Goal: Task Accomplishment & Management: Use online tool/utility

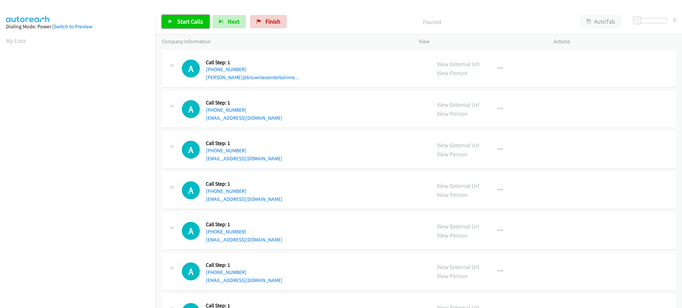
click at [194, 26] on link "Start Calls" at bounding box center [186, 21] width 48 height 13
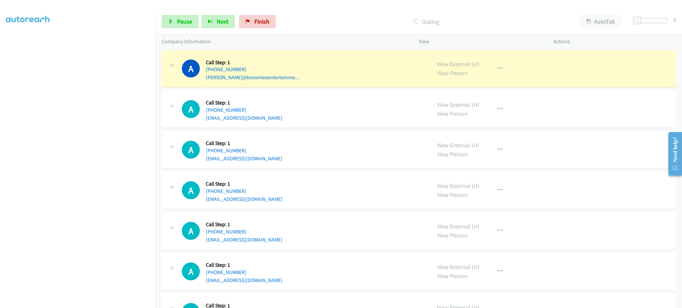
scroll to position [67, 0]
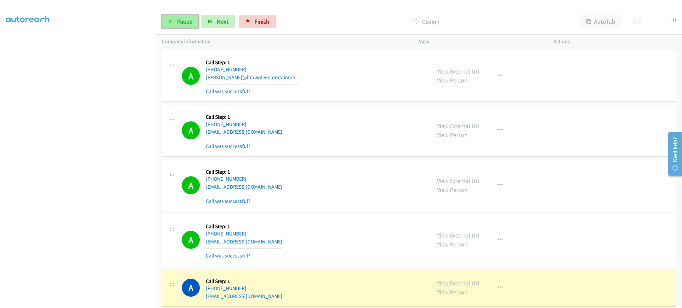
click at [175, 16] on link "Pause" at bounding box center [180, 21] width 37 height 13
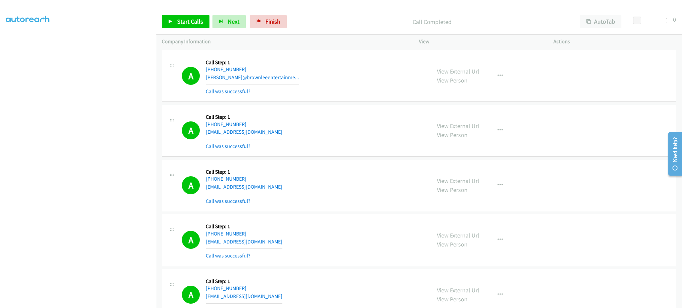
click at [495, 140] on div "View External Url View Person View External Url Email Schedule/Manage Callback …" at bounding box center [501, 131] width 140 height 40
click at [497, 133] on button "button" at bounding box center [500, 130] width 18 height 13
click at [480, 184] on link "Add to do not call list" at bounding box center [464, 187] width 89 height 13
click at [188, 27] on link "Start Calls" at bounding box center [186, 21] width 48 height 13
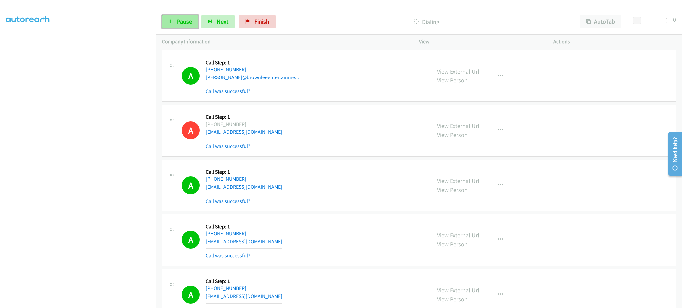
click at [180, 20] on span "Pause" at bounding box center [184, 22] width 15 height 8
click at [189, 20] on span "Start Calls" at bounding box center [190, 22] width 26 height 8
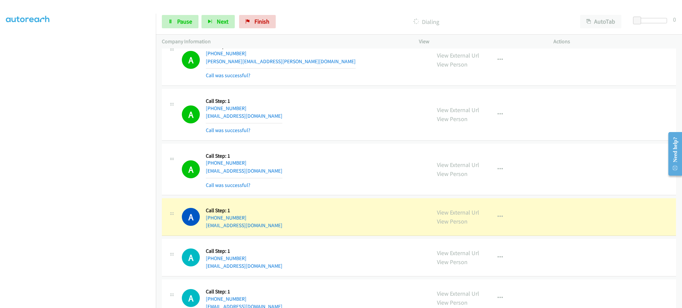
scroll to position [532, 0]
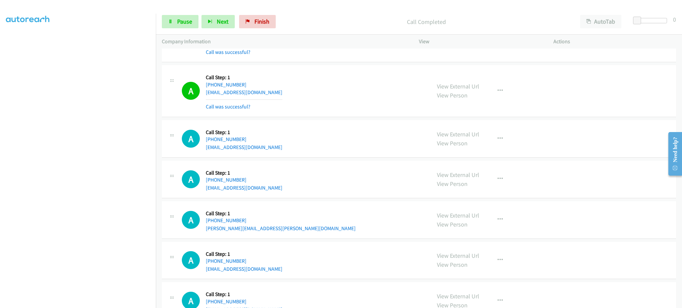
click at [493, 84] on div "View External Url View Person View External Url Email Schedule/Manage Callback …" at bounding box center [501, 91] width 140 height 40
click at [496, 87] on button "button" at bounding box center [500, 90] width 18 height 13
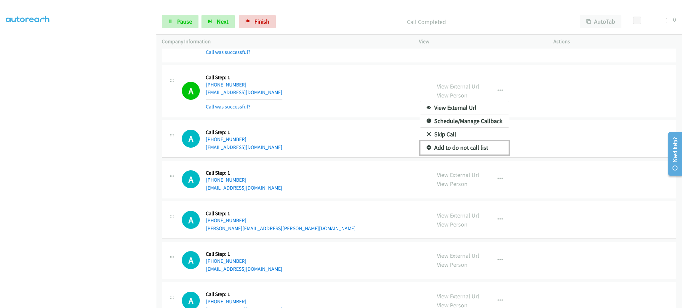
click at [490, 148] on link "Add to do not call list" at bounding box center [464, 147] width 89 height 13
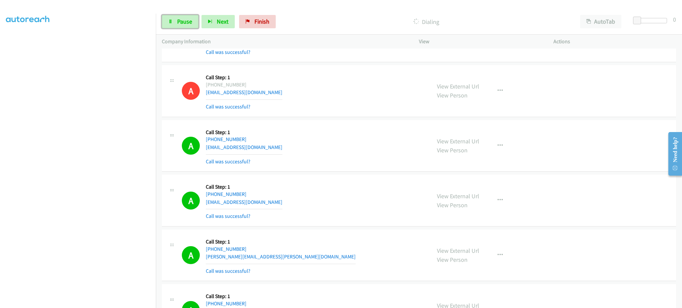
drag, startPoint x: 172, startPoint y: 25, endPoint x: 232, endPoint y: 4, distance: 63.1
click at [172, 25] on link "Pause" at bounding box center [180, 21] width 37 height 13
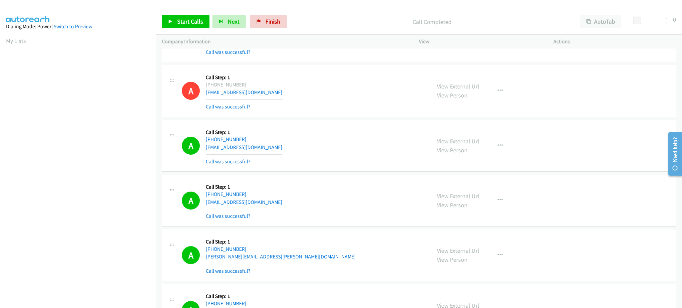
scroll to position [67, 0]
click at [188, 18] on span "Start Calls" at bounding box center [190, 22] width 26 height 8
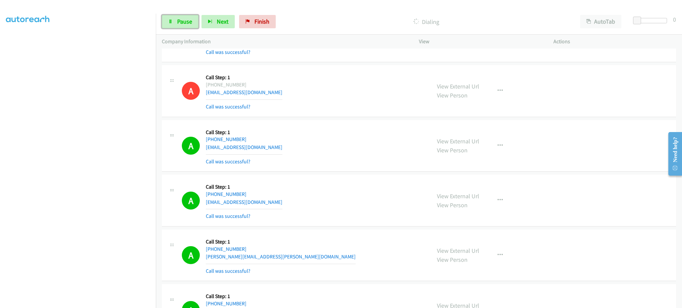
drag, startPoint x: 184, startPoint y: 20, endPoint x: 180, endPoint y: 31, distance: 12.1
click at [184, 20] on span "Pause" at bounding box center [184, 22] width 15 height 8
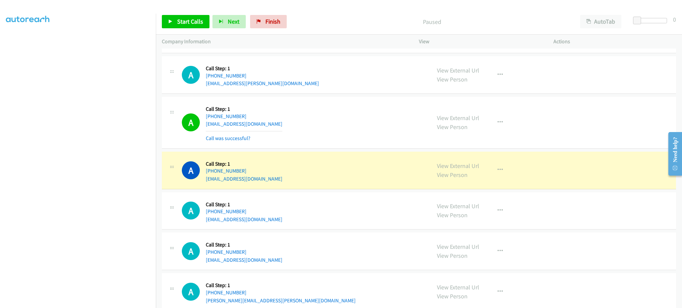
scroll to position [932, 0]
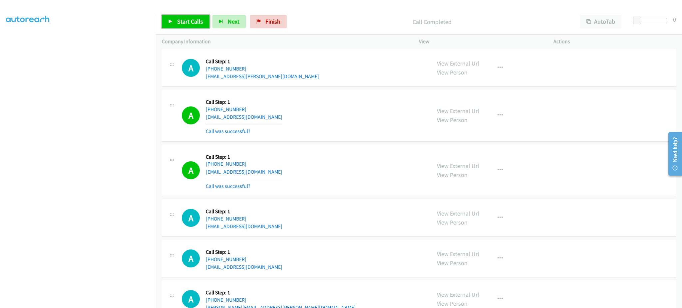
click at [176, 16] on link "Start Calls" at bounding box center [186, 21] width 48 height 13
click at [184, 18] on span "Pause" at bounding box center [184, 22] width 15 height 8
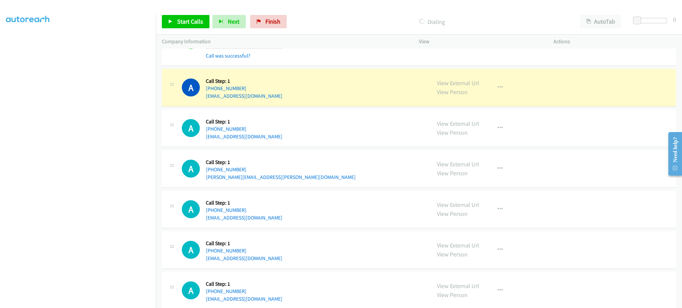
scroll to position [1065, 0]
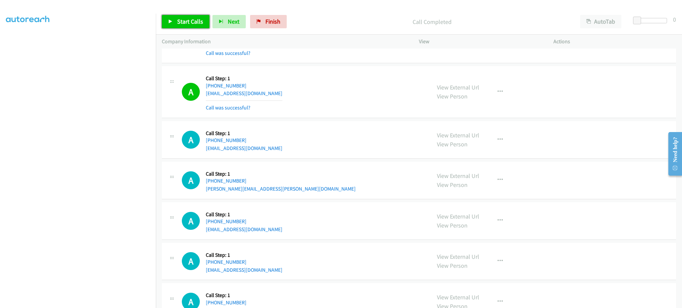
click at [190, 25] on span "Start Calls" at bounding box center [190, 22] width 26 height 8
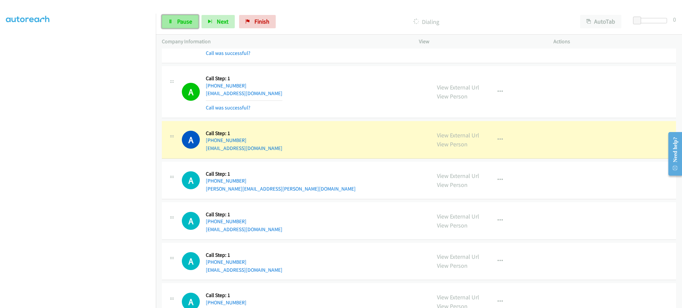
click at [189, 24] on span "Pause" at bounding box center [184, 22] width 15 height 8
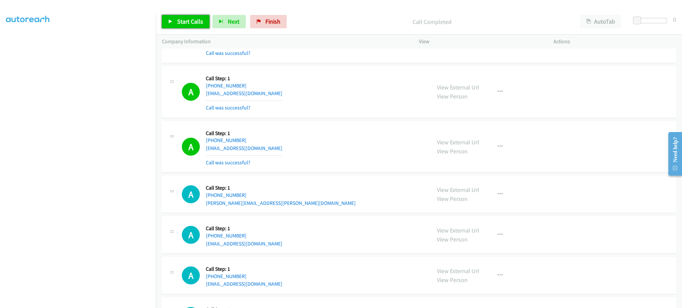
click at [191, 26] on link "Start Calls" at bounding box center [186, 21] width 48 height 13
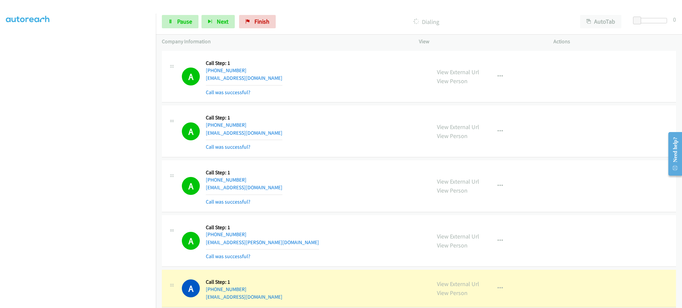
scroll to position [1464, 0]
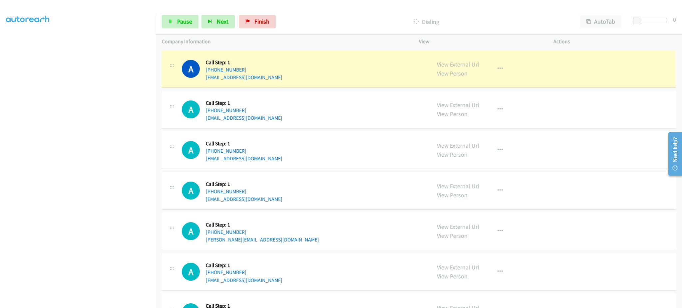
drag, startPoint x: 261, startPoint y: 74, endPoint x: 233, endPoint y: 74, distance: 27.6
click at [233, 74] on div "A Callback Scheduled Call Step: 1 America/Chicago +1 479-601-3997 blesdelin@gma…" at bounding box center [303, 68] width 243 height 25
click at [265, 68] on div "A Callback Scheduled Call Step: 1 America/Chicago +1 479-601-3997 blesdelin@gma…" at bounding box center [303, 68] width 243 height 25
drag, startPoint x: 248, startPoint y: 72, endPoint x: 210, endPoint y: 73, distance: 37.3
click at [210, 73] on div "A Callback Scheduled Call Step: 1 America/Chicago +1 479-601-3997 blesdelin@gma…" at bounding box center [303, 68] width 243 height 25
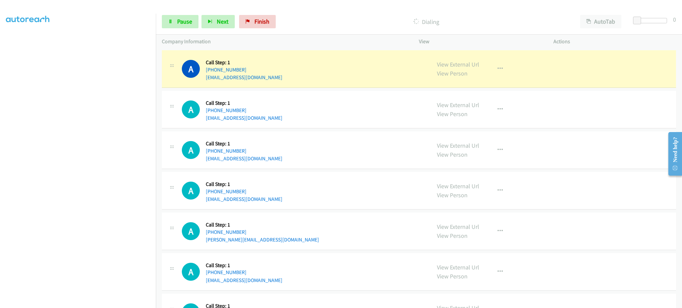
copy link "479-601-3997"
click at [170, 17] on link "Pause" at bounding box center [180, 21] width 37 height 13
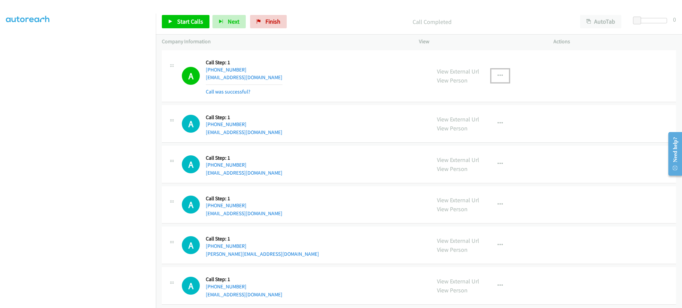
click at [498, 78] on icon "button" at bounding box center [499, 75] width 5 height 5
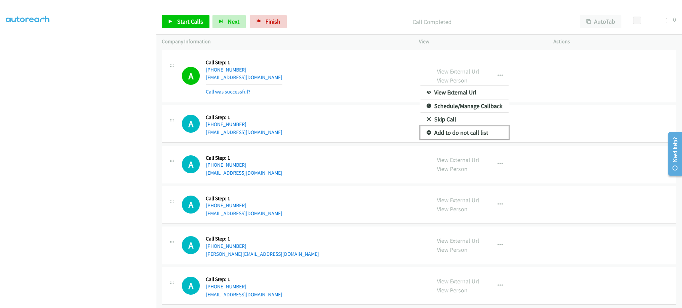
click at [485, 138] on link "Add to do not call list" at bounding box center [464, 132] width 89 height 13
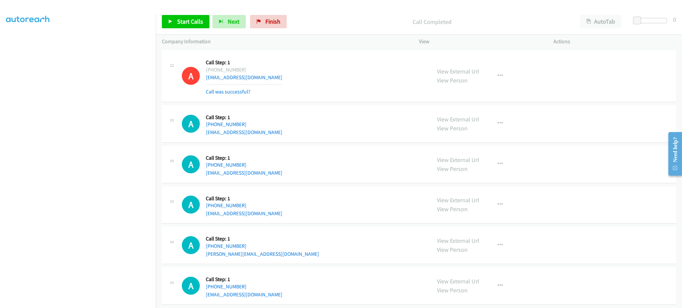
click at [200, 33] on div "Start Calls Pause Next Finish Call Completed AutoTab AutoTab 0" at bounding box center [419, 22] width 526 height 26
click at [197, 26] on link "Start Calls" at bounding box center [186, 21] width 48 height 13
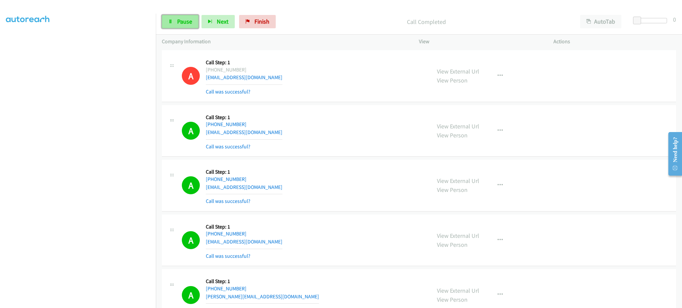
click at [177, 25] on span "Pause" at bounding box center [184, 22] width 15 height 8
click at [195, 24] on span "Start Calls" at bounding box center [190, 22] width 26 height 8
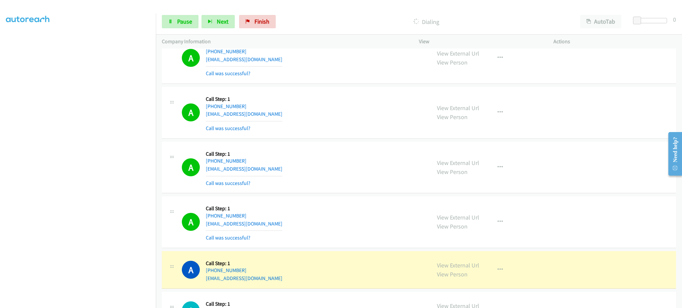
scroll to position [2130, 0]
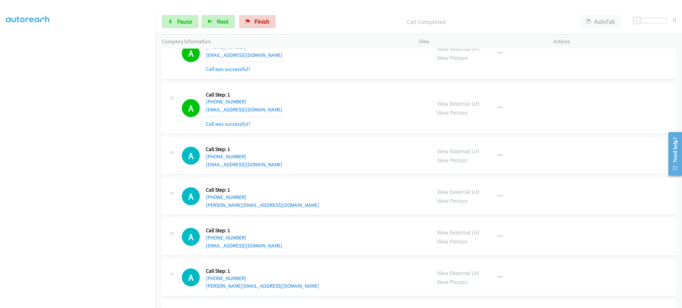
drag, startPoint x: 501, startPoint y: 124, endPoint x: 496, endPoint y: 114, distance: 11.2
click at [501, 123] on div "View External Url View Person View External Url Email Schedule/Manage Callback …" at bounding box center [501, 109] width 140 height 40
click at [496, 114] on button "button" at bounding box center [500, 107] width 18 height 13
drag, startPoint x: 480, startPoint y: 168, endPoint x: 524, endPoint y: 29, distance: 145.4
click at [480, 168] on link "Add to do not call list" at bounding box center [464, 164] width 89 height 13
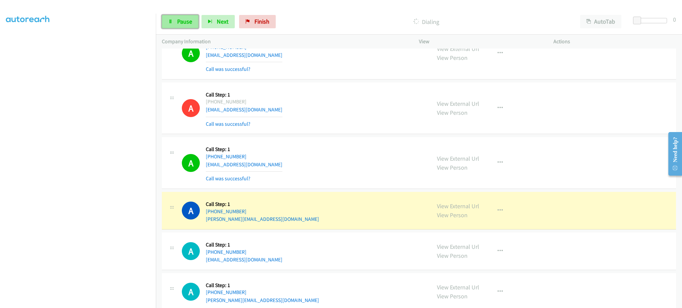
click at [185, 21] on span "Pause" at bounding box center [184, 22] width 15 height 8
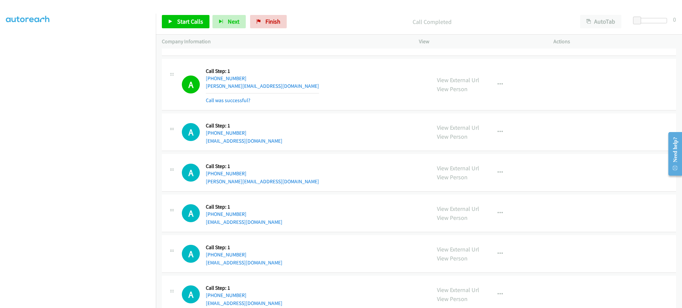
scroll to position [332, 0]
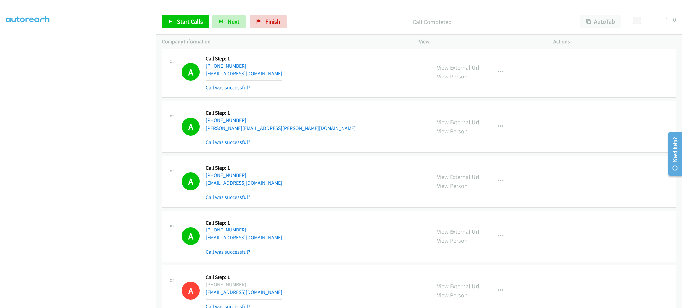
click at [479, 171] on div "View External Url View Person View External Url Email Schedule/Manage Callback …" at bounding box center [501, 182] width 140 height 40
click at [497, 181] on icon "button" at bounding box center [499, 181] width 5 height 5
click at [488, 238] on link "Add to do not call list" at bounding box center [464, 238] width 89 height 13
click at [187, 20] on span "Start Calls" at bounding box center [190, 22] width 26 height 8
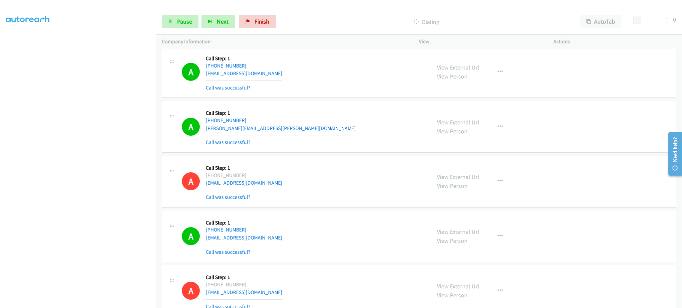
click at [189, 29] on div "Start Calls Pause Next Finish Dialing AutoTab AutoTab 0" at bounding box center [419, 22] width 526 height 26
click at [189, 28] on link "Pause" at bounding box center [180, 21] width 37 height 13
click at [189, 25] on link "Start Calls" at bounding box center [186, 21] width 48 height 13
click at [184, 25] on link "Pause" at bounding box center [180, 21] width 37 height 13
click at [185, 27] on link "Start Calls" at bounding box center [186, 21] width 48 height 13
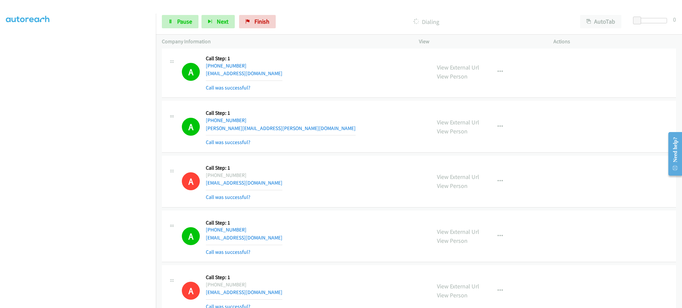
drag, startPoint x: 175, startPoint y: 37, endPoint x: 178, endPoint y: 30, distance: 7.3
click at [176, 36] on div "Company Information" at bounding box center [284, 42] width 257 height 14
click at [178, 30] on div "Start Calls Pause Next Finish Dialing AutoTab AutoTab 0" at bounding box center [419, 22] width 526 height 26
click at [179, 22] on span "Pause" at bounding box center [184, 22] width 15 height 8
click at [173, 20] on link "Start Calls" at bounding box center [186, 21] width 48 height 13
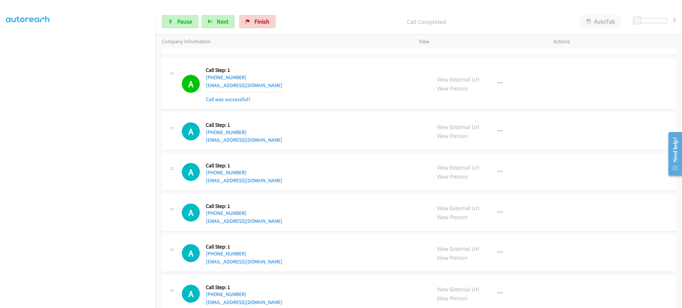
scroll to position [3128, 0]
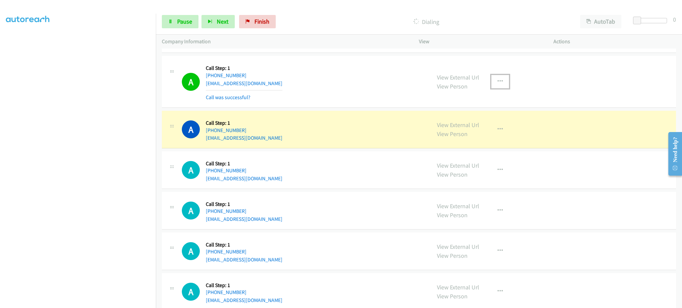
click at [499, 88] on button "button" at bounding box center [500, 81] width 18 height 13
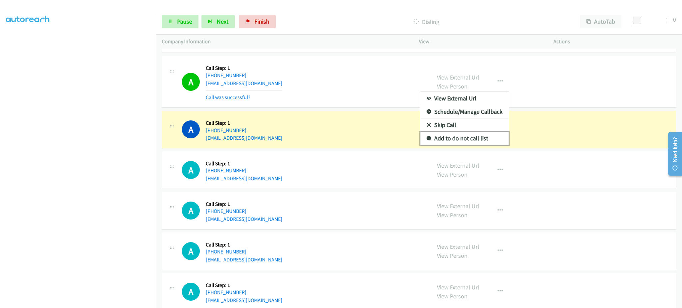
click at [483, 137] on link "Add to do not call list" at bounding box center [464, 138] width 89 height 13
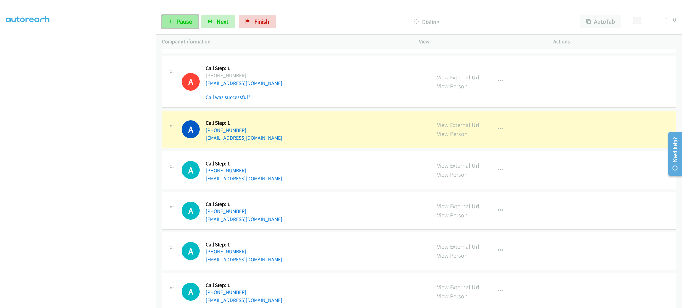
click at [166, 28] on link "Pause" at bounding box center [180, 21] width 37 height 13
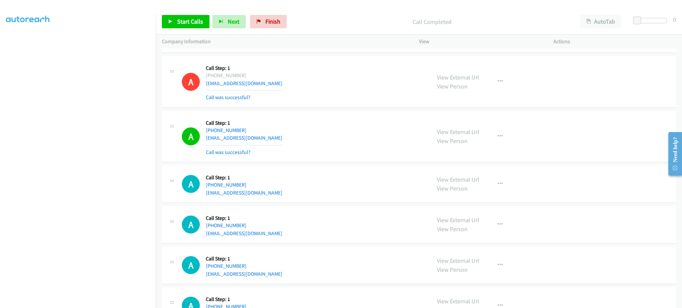
click at [195, 29] on div "Start Calls Pause Next Finish Call Completed AutoTab AutoTab 0" at bounding box center [419, 22] width 526 height 26
click at [194, 24] on span "Start Calls" at bounding box center [190, 22] width 26 height 8
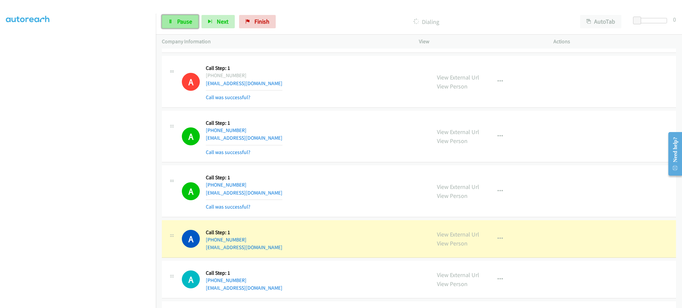
click at [189, 23] on span "Pause" at bounding box center [184, 22] width 15 height 8
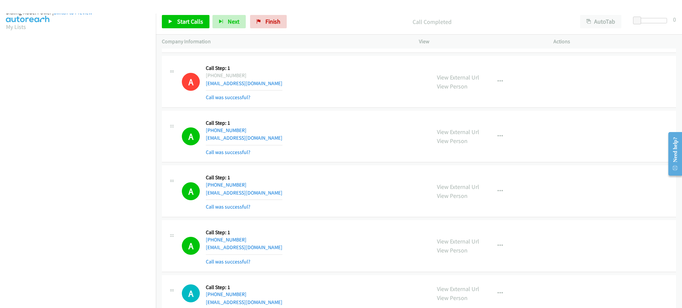
scroll to position [0, 0]
drag, startPoint x: 22, startPoint y: 42, endPoint x: 94, endPoint y: 3, distance: 81.9
click at [22, 42] on link "My Lists" at bounding box center [16, 41] width 20 height 8
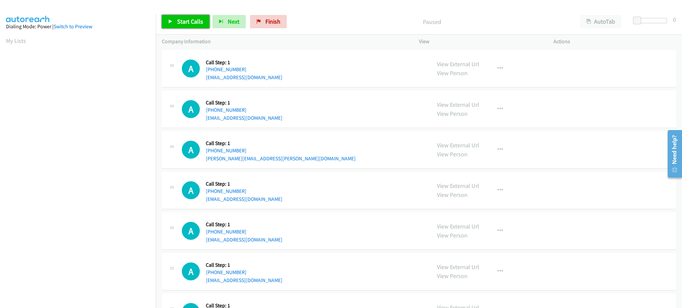
click at [204, 20] on link "Start Calls" at bounding box center [186, 21] width 48 height 13
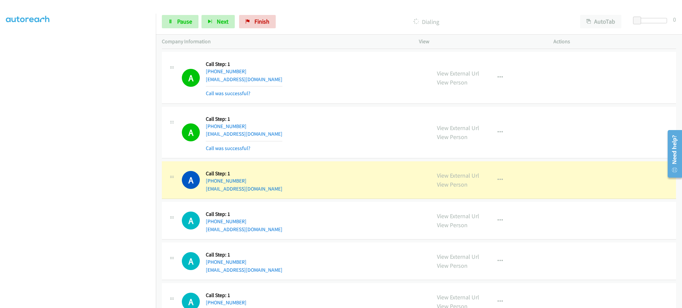
scroll to position [192, 0]
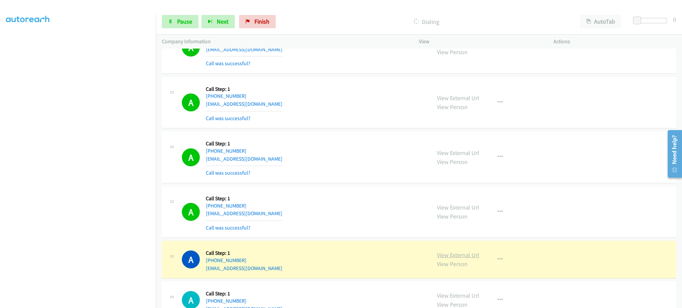
click at [453, 255] on link "View External Url" at bounding box center [458, 255] width 42 height 8
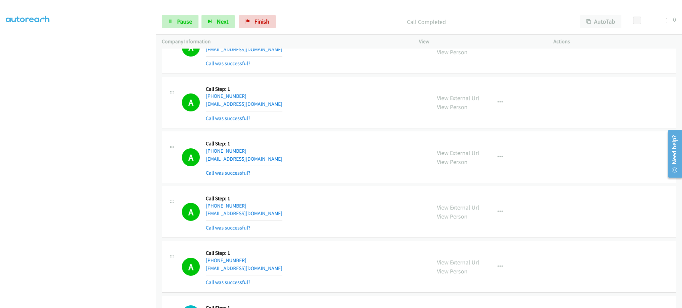
scroll to position [4, 0]
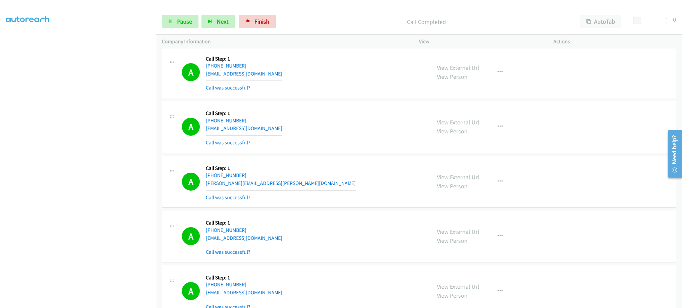
click at [502, 189] on div "View External Url View Person View External Url Email Schedule/Manage Callback …" at bounding box center [501, 182] width 140 height 40
click at [499, 186] on button "button" at bounding box center [500, 181] width 18 height 13
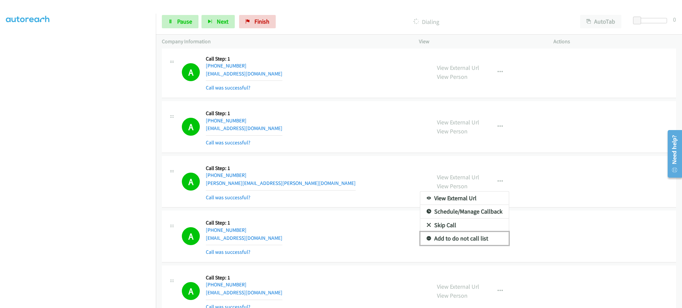
click at [478, 242] on link "Add to do not call list" at bounding box center [464, 238] width 89 height 13
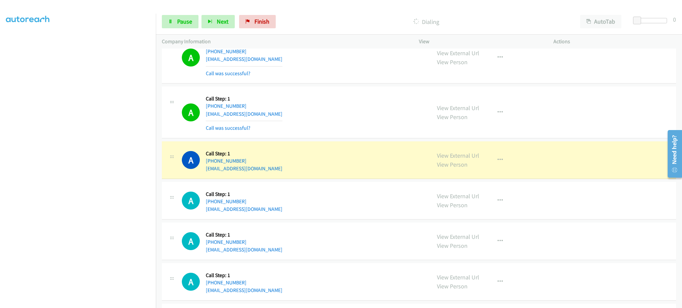
scroll to position [403, 0]
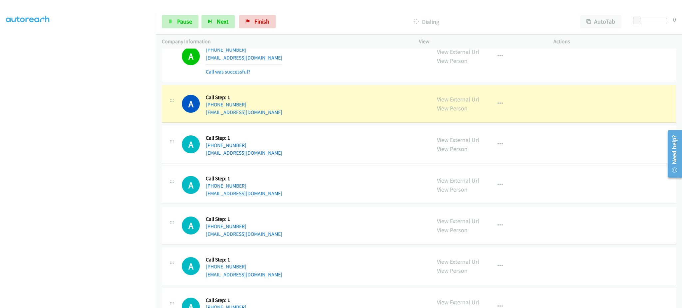
click at [497, 72] on div "View External Url View Person View External Url Email Schedule/Manage Callback …" at bounding box center [501, 56] width 140 height 40
click at [497, 56] on icon "button" at bounding box center [499, 56] width 5 height 5
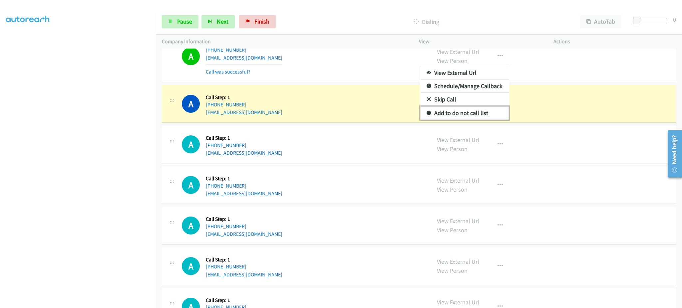
click at [480, 114] on link "Add to do not call list" at bounding box center [464, 112] width 89 height 13
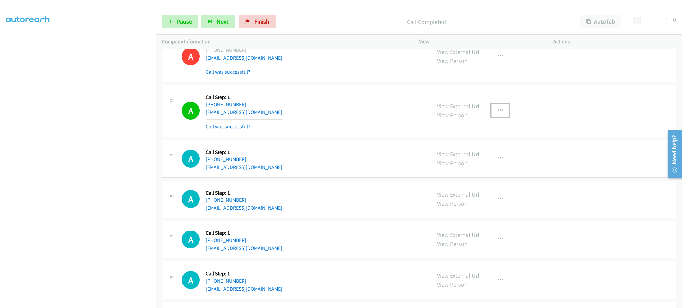
click at [501, 111] on button "button" at bounding box center [500, 110] width 18 height 13
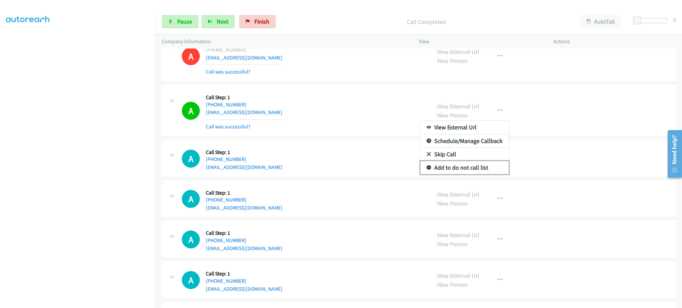
click at [490, 168] on link "Add to do not call list" at bounding box center [464, 167] width 89 height 13
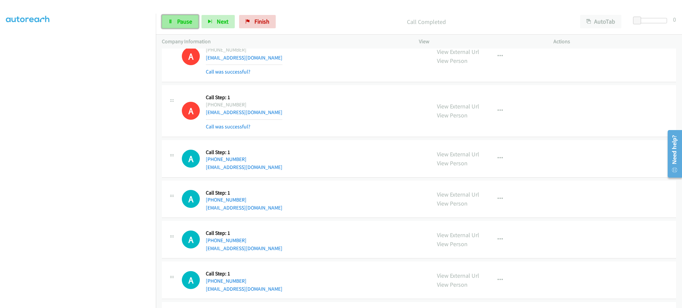
click at [188, 26] on link "Pause" at bounding box center [180, 21] width 37 height 13
click at [179, 22] on span "Start Calls" at bounding box center [190, 22] width 26 height 8
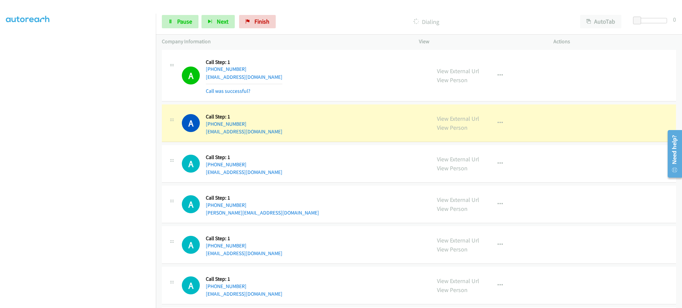
scroll to position [536, 0]
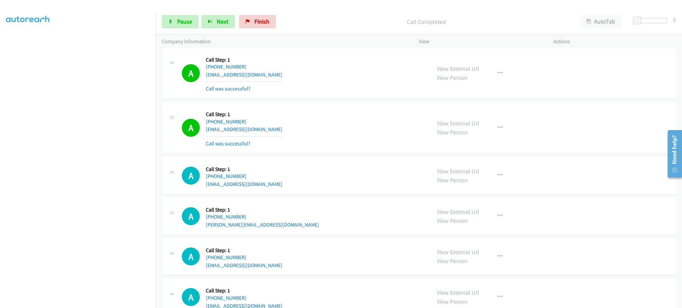
click at [486, 130] on div "View External Url View Person View External Url Email Schedule/Manage Callback …" at bounding box center [501, 128] width 140 height 40
click at [493, 127] on button "button" at bounding box center [500, 127] width 18 height 13
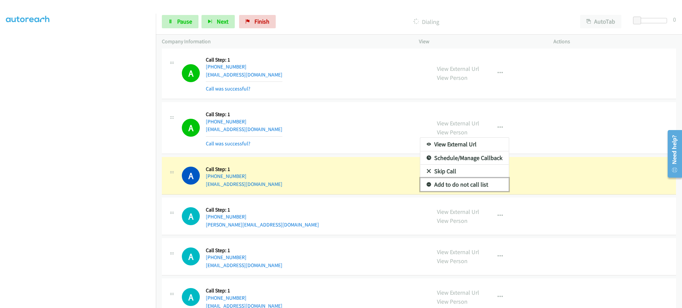
click at [470, 182] on link "Add to do not call list" at bounding box center [464, 184] width 89 height 13
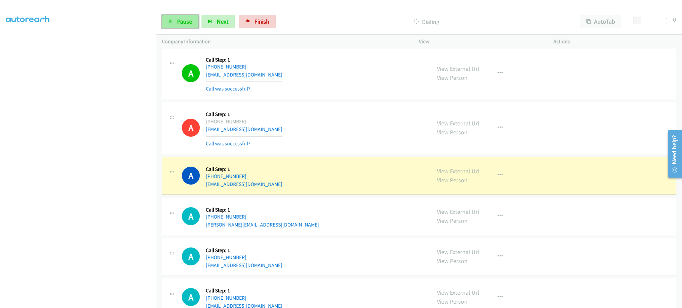
click at [181, 24] on span "Pause" at bounding box center [184, 22] width 15 height 8
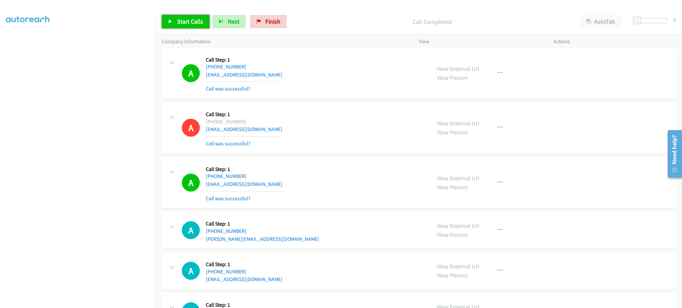
click at [180, 20] on span "Start Calls" at bounding box center [190, 22] width 26 height 8
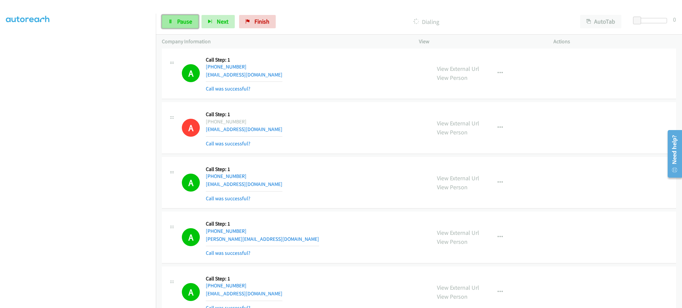
click at [180, 21] on span "Pause" at bounding box center [184, 22] width 15 height 8
click at [190, 16] on link "Start Calls" at bounding box center [186, 21] width 48 height 13
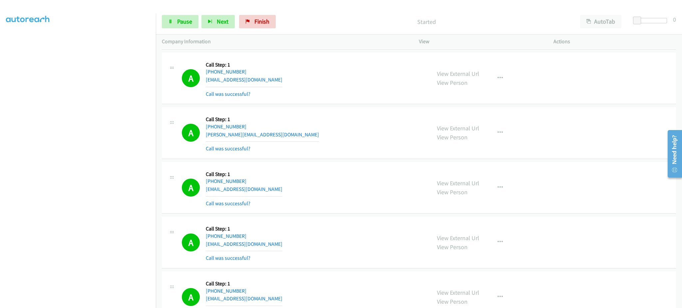
scroll to position [802, 0]
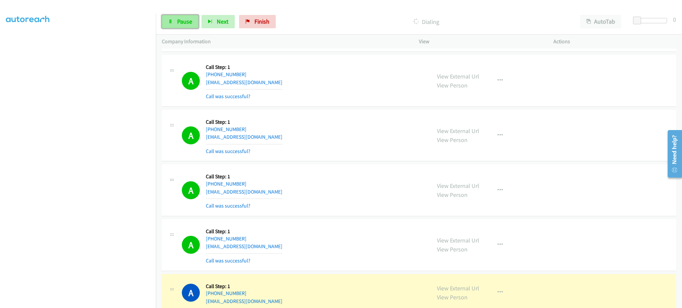
click at [180, 20] on span "Pause" at bounding box center [184, 22] width 15 height 8
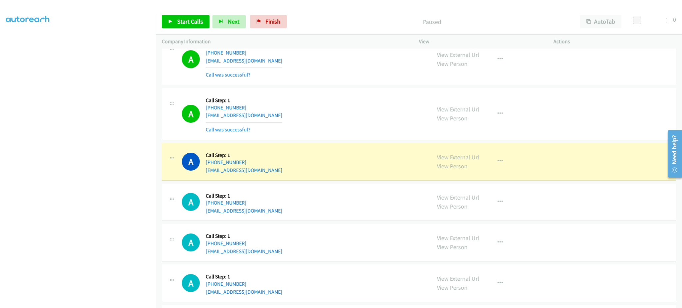
scroll to position [935, 0]
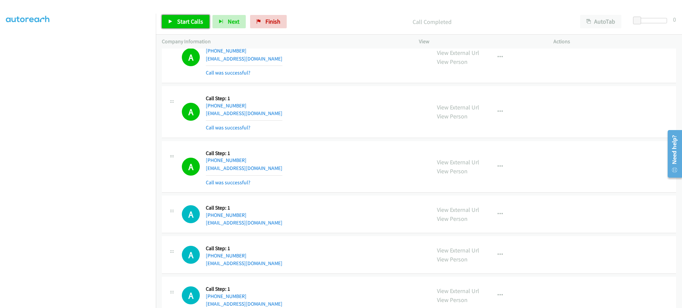
click at [184, 20] on span "Start Calls" at bounding box center [190, 22] width 26 height 8
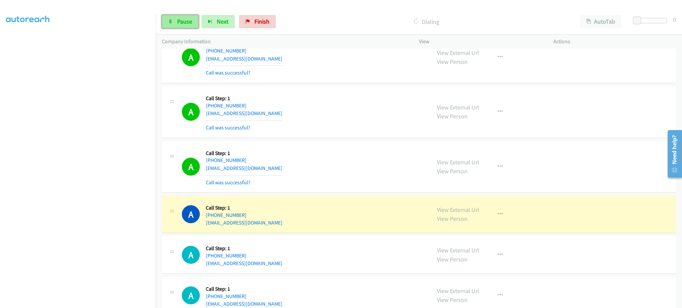
click at [179, 18] on span "Pause" at bounding box center [184, 22] width 15 height 8
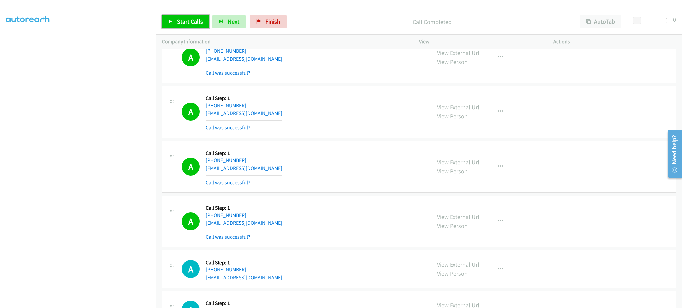
click at [196, 20] on span "Start Calls" at bounding box center [190, 22] width 26 height 8
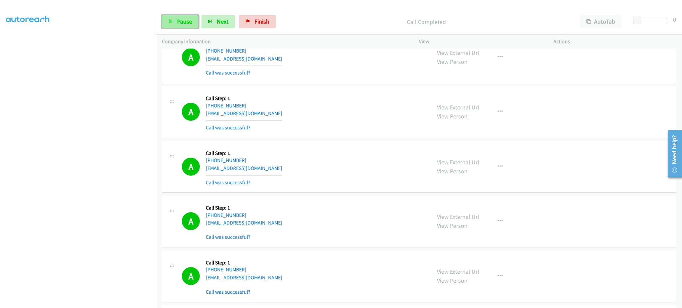
click at [176, 20] on link "Pause" at bounding box center [180, 21] width 37 height 13
click at [188, 29] on div "Start Calls Pause Next Finish Call Completed AutoTab AutoTab 0" at bounding box center [419, 22] width 526 height 26
click at [189, 26] on link "Start Calls" at bounding box center [186, 21] width 48 height 13
click at [181, 11] on div "Start Calls Pause Next Finish Dialing AutoTab AutoTab 0" at bounding box center [419, 22] width 526 height 26
click at [183, 20] on span "Pause" at bounding box center [184, 22] width 15 height 8
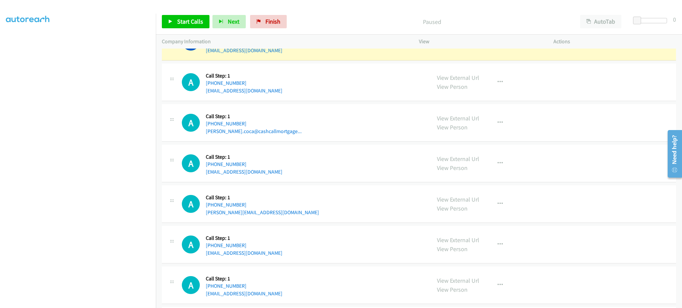
scroll to position [1468, 0]
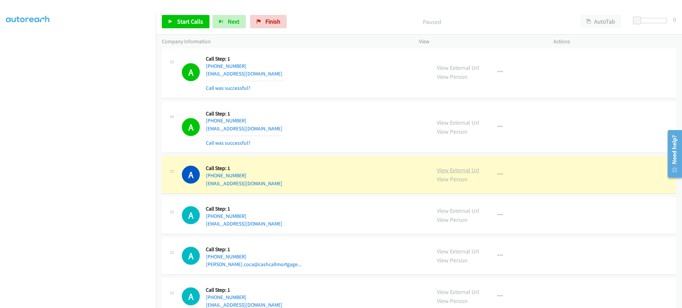
click at [460, 172] on link "View External Url" at bounding box center [458, 170] width 42 height 8
click at [280, 187] on div "A Callback Scheduled Call Step: 1 America/Chicago +1 346-254-5560 marcano31834@…" at bounding box center [303, 174] width 243 height 25
copy div "marcano31834@gmail.com"
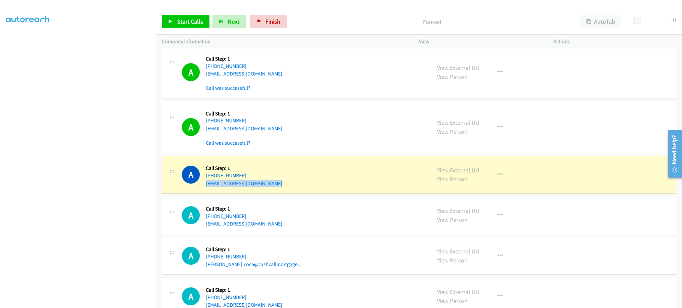
click at [449, 170] on link "View External Url" at bounding box center [458, 170] width 42 height 8
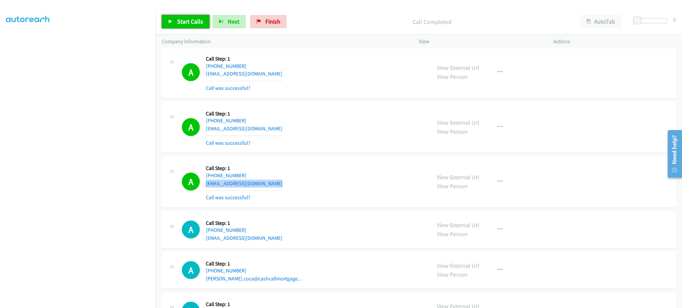
click at [183, 25] on link "Start Calls" at bounding box center [186, 21] width 48 height 13
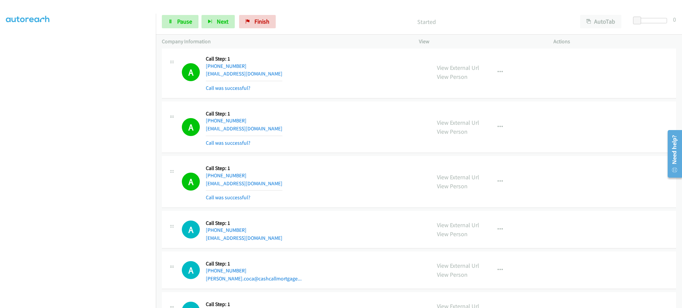
click at [397, 172] on div "A Callback Scheduled Call Step: 1 America/Chicago +1 346-254-5560 marcano31834@…" at bounding box center [303, 182] width 243 height 40
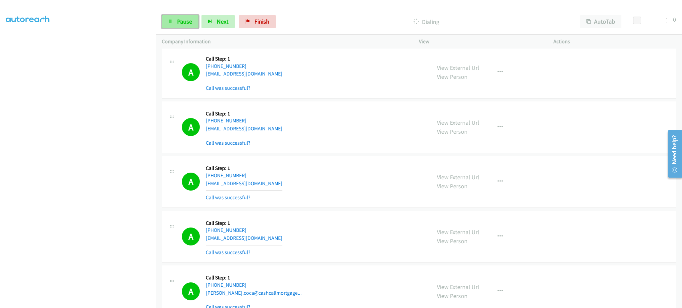
click at [191, 25] on link "Pause" at bounding box center [180, 21] width 37 height 13
click at [191, 24] on span "Start Calls" at bounding box center [190, 22] width 26 height 8
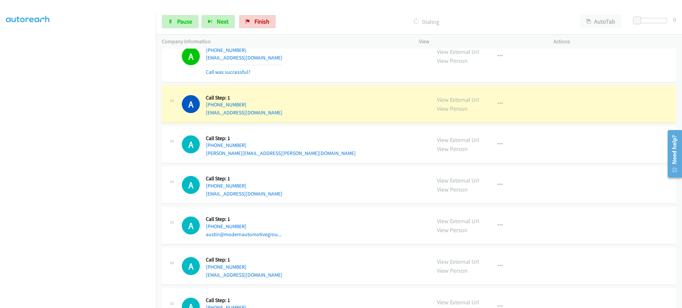
scroll to position [66, 0]
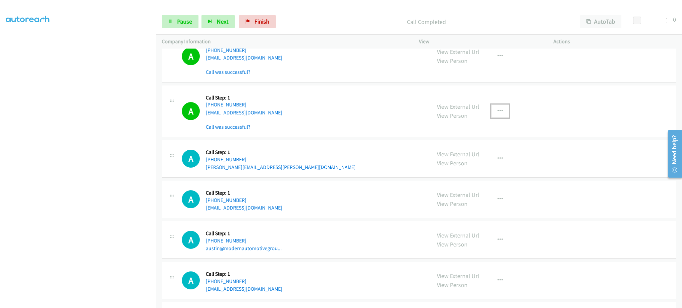
click at [497, 113] on icon "button" at bounding box center [499, 110] width 5 height 5
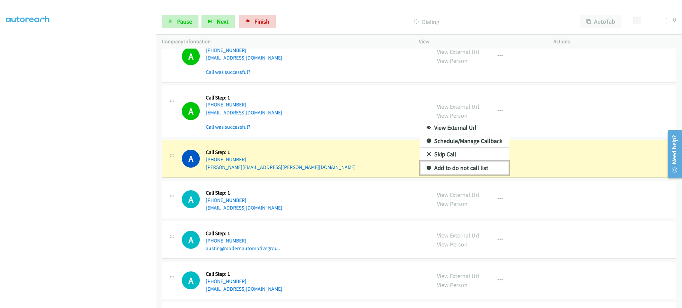
click at [480, 165] on link "Add to do not call list" at bounding box center [464, 167] width 89 height 13
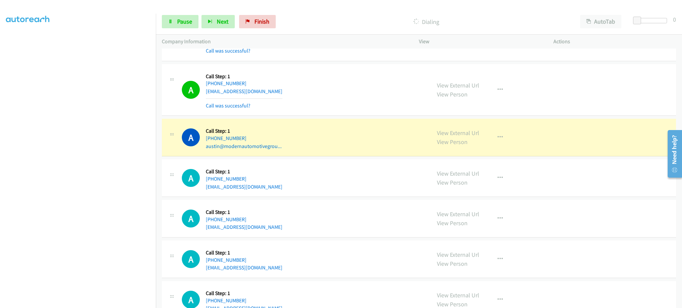
scroll to position [2000, 0]
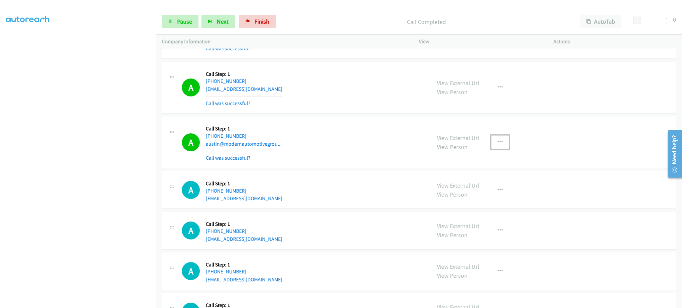
click at [492, 142] on button "button" at bounding box center [500, 141] width 18 height 13
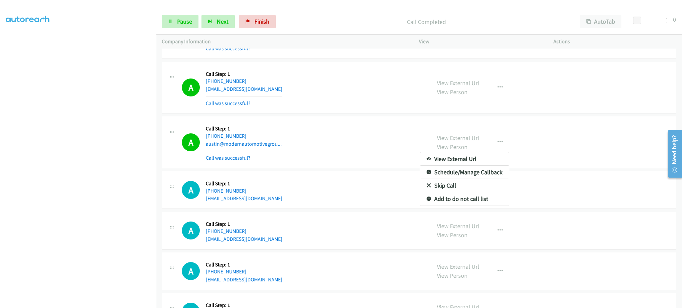
click at [471, 206] on div "View External Url Email Schedule/Manage Callback Skip Call Add to do not call l…" at bounding box center [464, 179] width 89 height 54
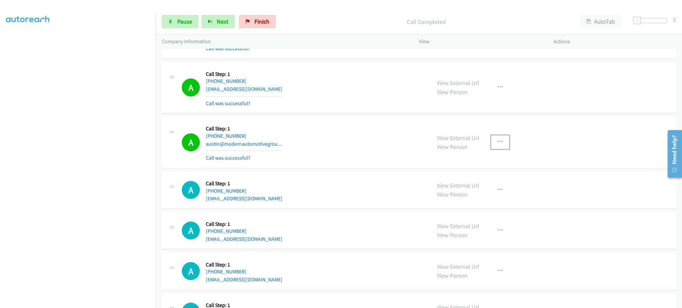
click at [499, 142] on icon "button" at bounding box center [499, 141] width 5 height 5
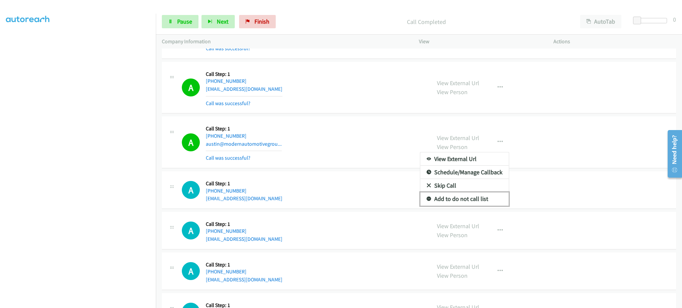
click at [466, 198] on link "Add to do not call list" at bounding box center [464, 198] width 89 height 13
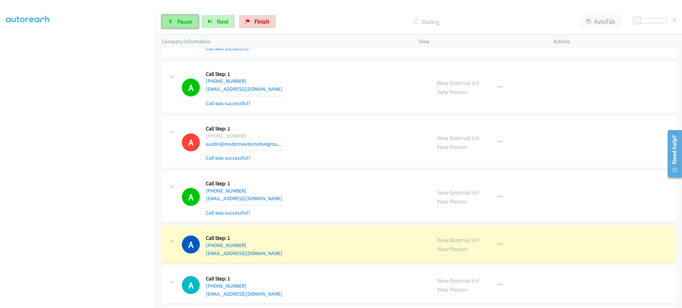
click at [178, 15] on link "Pause" at bounding box center [180, 21] width 37 height 13
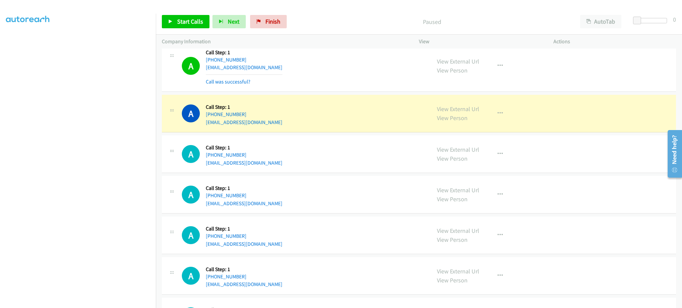
scroll to position [2133, 0]
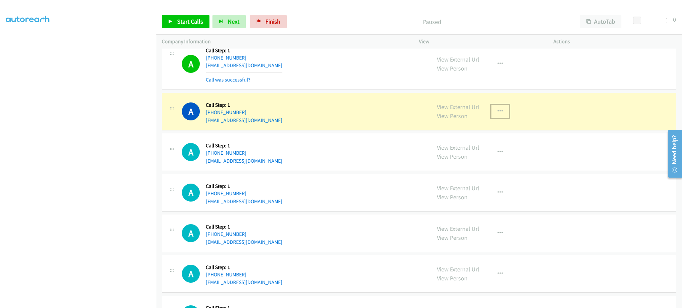
click at [491, 108] on button "button" at bounding box center [500, 111] width 18 height 13
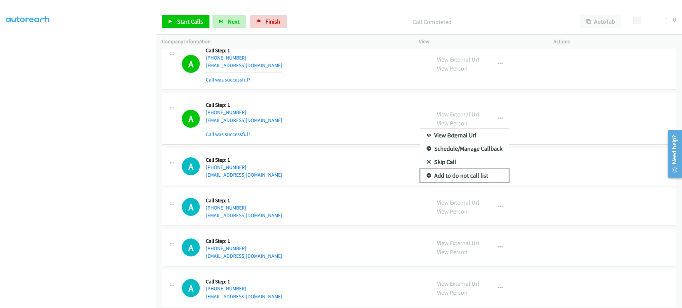
click at [481, 174] on link "Add to do not call list" at bounding box center [464, 175] width 89 height 13
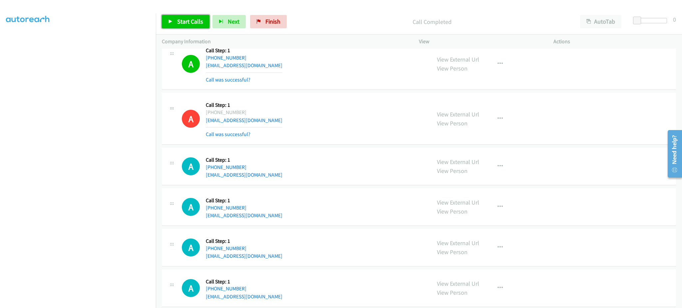
click at [179, 17] on link "Start Calls" at bounding box center [186, 21] width 48 height 13
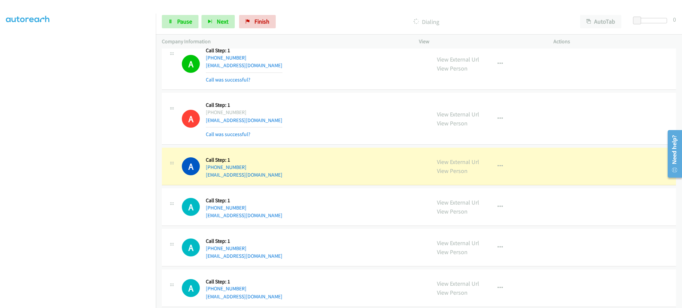
click at [178, 11] on div "Start Calls Pause Next Finish Dialing AutoTab AutoTab 0" at bounding box center [419, 22] width 526 height 26
click at [178, 16] on link "Pause" at bounding box center [180, 21] width 37 height 13
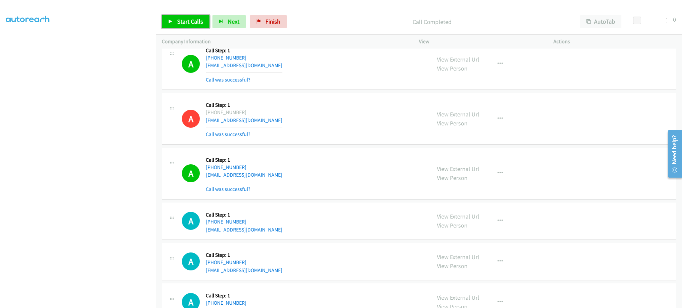
click at [197, 21] on span "Start Calls" at bounding box center [190, 22] width 26 height 8
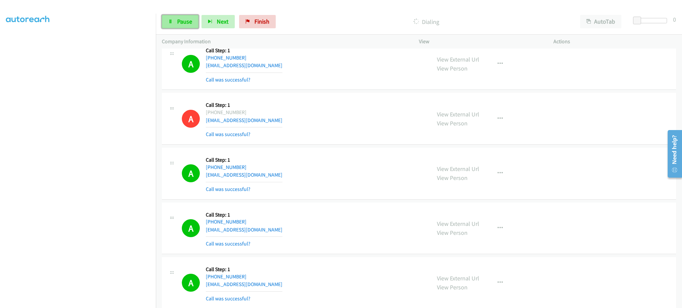
click at [185, 16] on link "Pause" at bounding box center [180, 21] width 37 height 13
click at [174, 18] on link "Start Calls" at bounding box center [186, 21] width 48 height 13
click at [186, 23] on span "Pause" at bounding box center [184, 22] width 15 height 8
click at [173, 21] on link "Start Calls" at bounding box center [186, 21] width 48 height 13
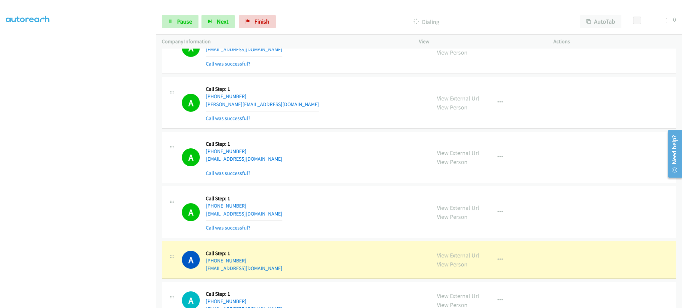
scroll to position [2666, 0]
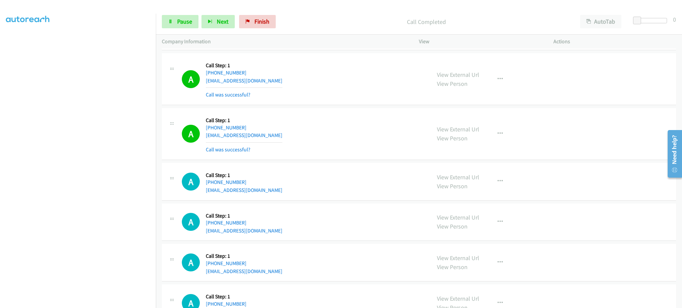
click at [497, 123] on div "View External Url View Person View External Url Email Schedule/Manage Callback …" at bounding box center [501, 134] width 140 height 40
click at [498, 131] on button "button" at bounding box center [500, 133] width 18 height 13
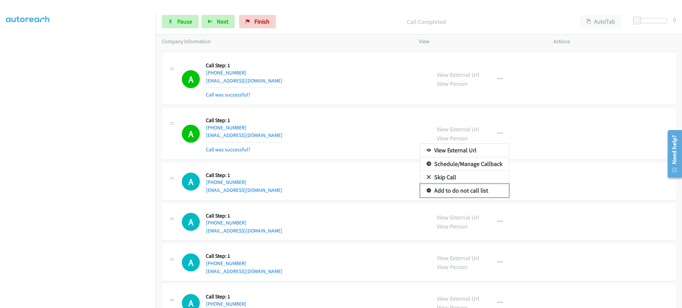
click at [476, 191] on link "Add to do not call list" at bounding box center [464, 190] width 89 height 13
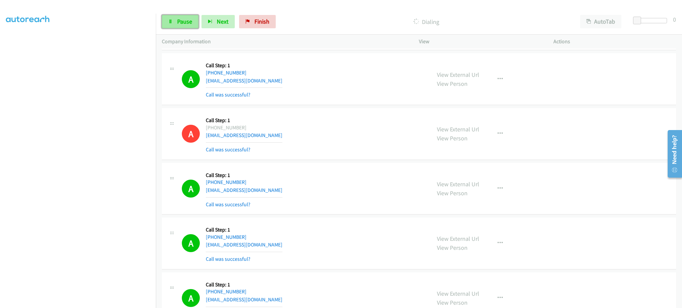
click at [180, 25] on span "Pause" at bounding box center [184, 22] width 15 height 8
click at [193, 27] on link "Start Calls" at bounding box center [186, 21] width 48 height 13
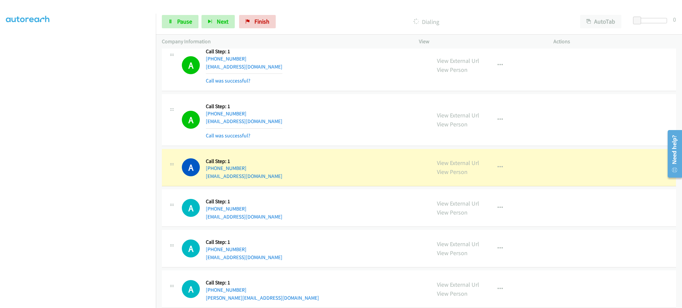
scroll to position [3065, 0]
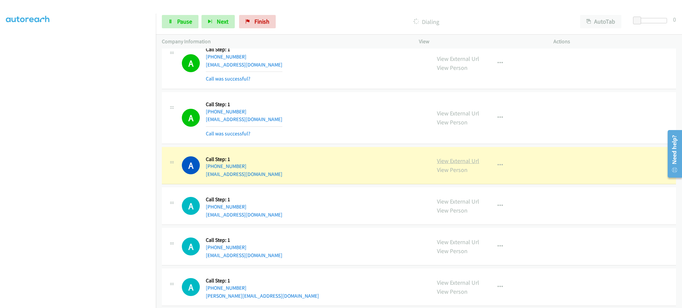
click at [447, 162] on link "View External Url" at bounding box center [458, 161] width 42 height 8
click at [180, 20] on span "Pause" at bounding box center [184, 22] width 15 height 8
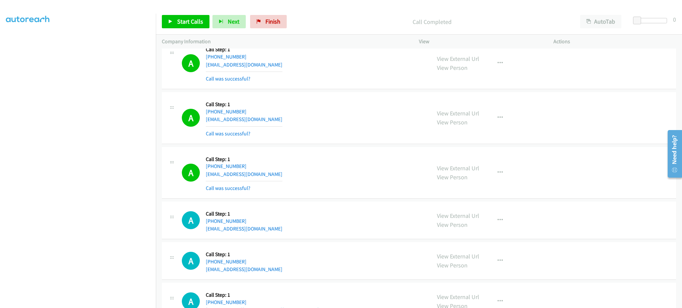
click at [497, 182] on div "View External Url View Person View External Url Email Schedule/Manage Callback …" at bounding box center [501, 173] width 140 height 40
click at [497, 174] on icon "button" at bounding box center [499, 172] width 5 height 5
click at [460, 231] on link "Add to do not call list" at bounding box center [464, 229] width 89 height 13
click at [189, 20] on span "Start Calls" at bounding box center [190, 22] width 26 height 8
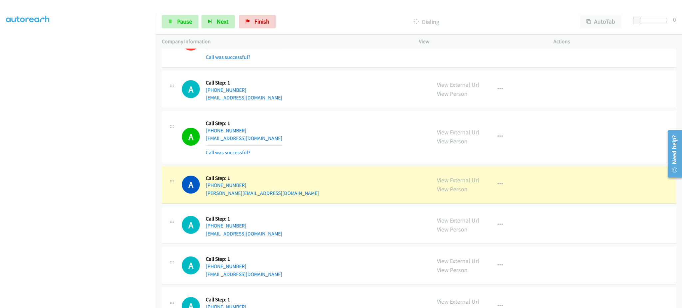
scroll to position [3198, 0]
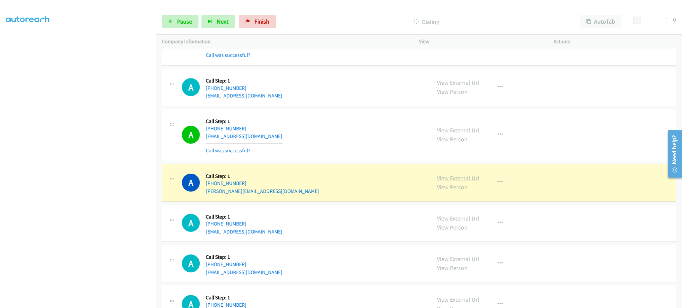
click at [446, 176] on link "View External Url" at bounding box center [458, 178] width 42 height 8
click at [185, 21] on span "Pause" at bounding box center [184, 22] width 15 height 8
click at [445, 178] on link "View External Url" at bounding box center [458, 178] width 42 height 8
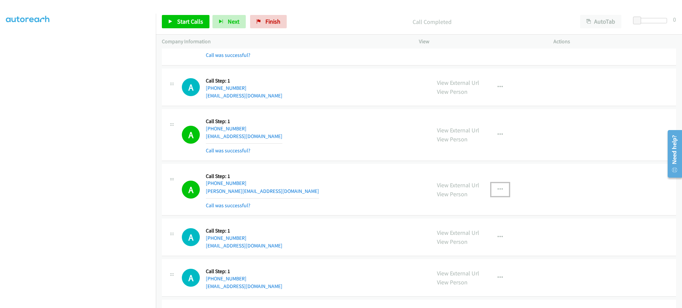
click at [497, 190] on icon "button" at bounding box center [499, 189] width 5 height 5
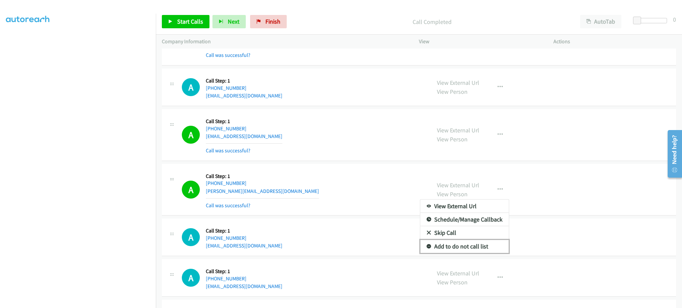
click at [472, 250] on link "Add to do not call list" at bounding box center [464, 246] width 89 height 13
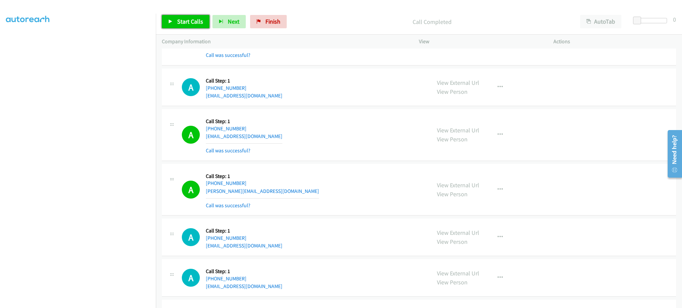
click at [185, 27] on link "Start Calls" at bounding box center [186, 21] width 48 height 13
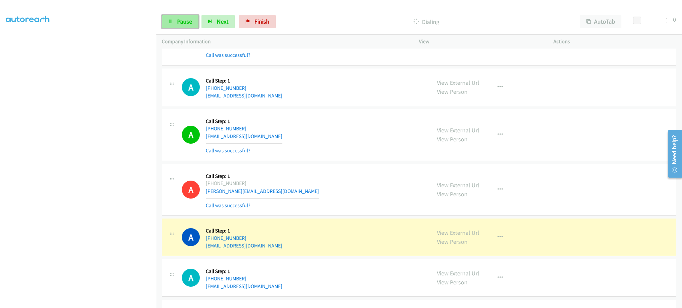
click at [178, 23] on span "Pause" at bounding box center [184, 22] width 15 height 8
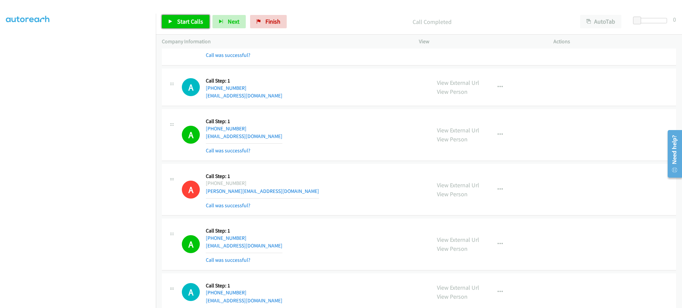
click at [191, 28] on link "Start Calls" at bounding box center [186, 21] width 48 height 13
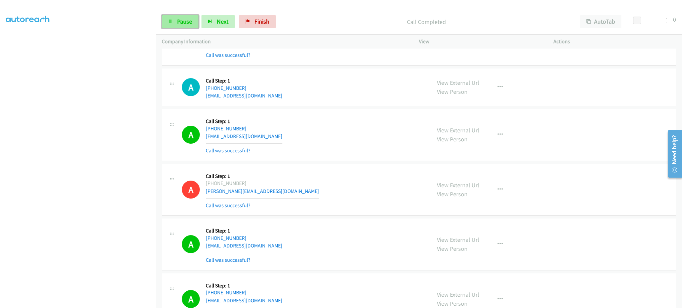
click at [191, 20] on span "Pause" at bounding box center [184, 22] width 15 height 8
click at [189, 21] on span "Start Calls" at bounding box center [190, 22] width 26 height 8
click at [184, 13] on div "Start Calls Pause Next Finish Dialing AutoTab AutoTab 0" at bounding box center [419, 22] width 526 height 26
click at [183, 20] on span "Pause" at bounding box center [184, 22] width 15 height 8
